Goal: Browse casually

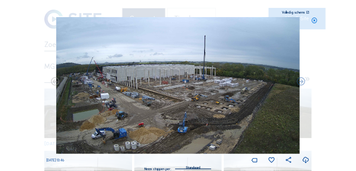
click at [315, 19] on icon at bounding box center [314, 20] width 7 height 7
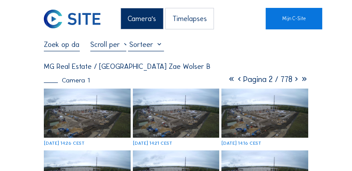
click at [228, 81] on icon at bounding box center [232, 80] width 8 height 10
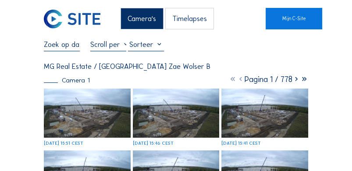
click at [83, 141] on div "[DATE] 15:51 CEST" at bounding box center [64, 143] width 40 height 5
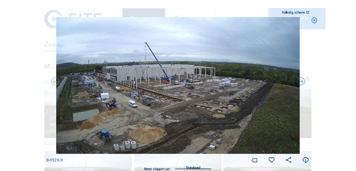
click at [316, 22] on icon at bounding box center [314, 20] width 7 height 7
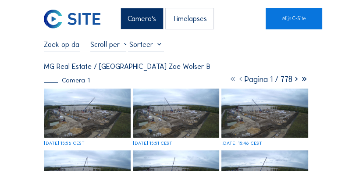
click at [101, 97] on img at bounding box center [87, 113] width 87 height 49
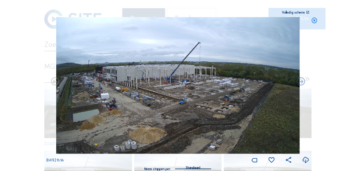
click at [306, 159] on icon at bounding box center [305, 160] width 7 height 9
click at [314, 20] on icon at bounding box center [314, 20] width 7 height 7
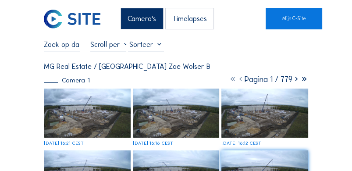
click at [93, 103] on img at bounding box center [87, 113] width 87 height 49
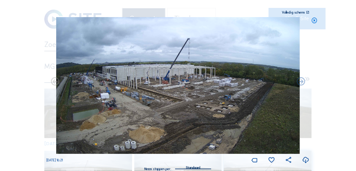
click at [302, 159] on icon at bounding box center [305, 160] width 7 height 9
